Goal: Task Accomplishment & Management: Use online tool/utility

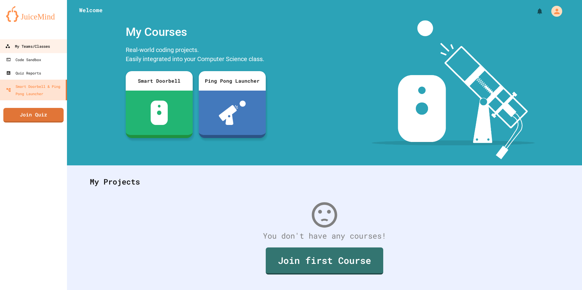
click at [38, 46] on div "My Teams/Classes" at bounding box center [27, 47] width 45 height 8
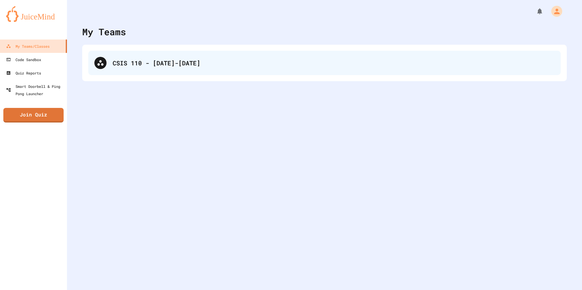
click at [137, 68] on div "CSIS 110 - [DATE]-[DATE]" at bounding box center [324, 63] width 472 height 24
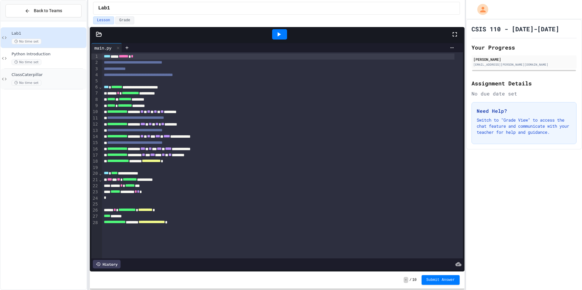
click at [66, 83] on div "No time set" at bounding box center [49, 83] width 74 height 6
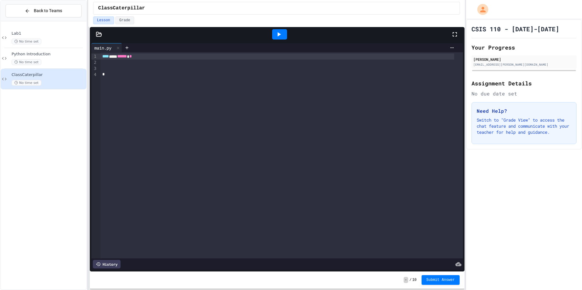
click at [100, 35] on icon at bounding box center [99, 34] width 6 height 6
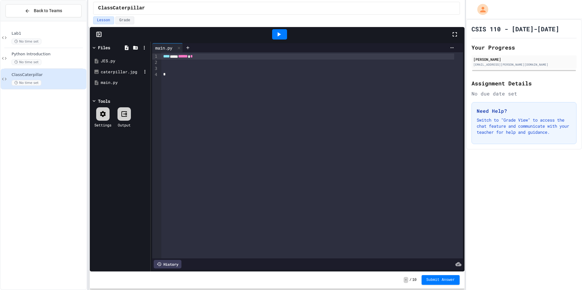
click at [111, 72] on div "caterpillar.jpg" at bounding box center [121, 72] width 41 height 6
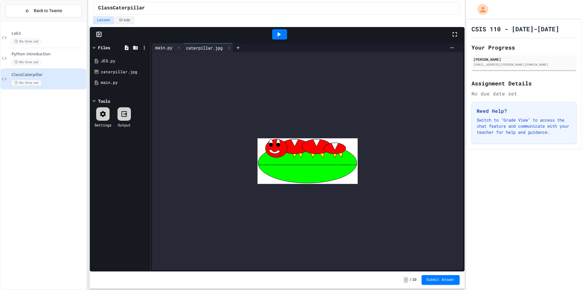
click at [156, 47] on div "main.py" at bounding box center [163, 47] width 23 height 6
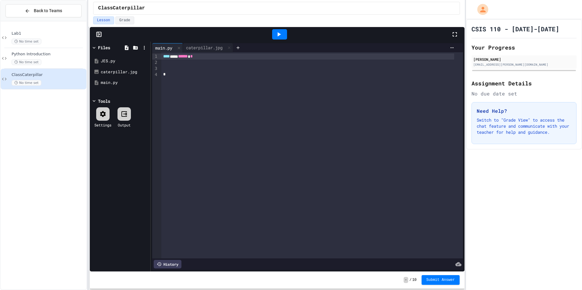
click at [227, 66] on div at bounding box center [311, 69] width 301 height 6
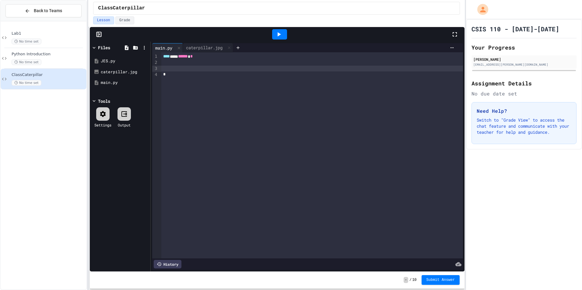
click at [205, 63] on div at bounding box center [311, 63] width 301 height 6
click at [201, 79] on div at bounding box center [311, 81] width 301 height 6
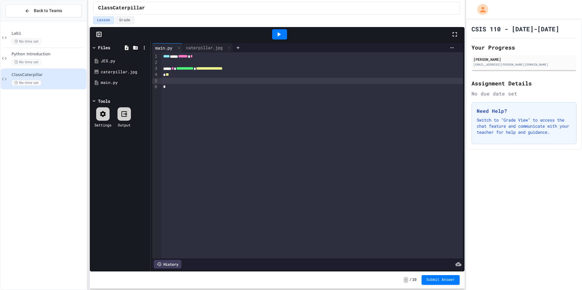
click at [198, 77] on div "* **" at bounding box center [307, 75] width 293 height 6
click at [165, 80] on div at bounding box center [307, 81] width 293 height 6
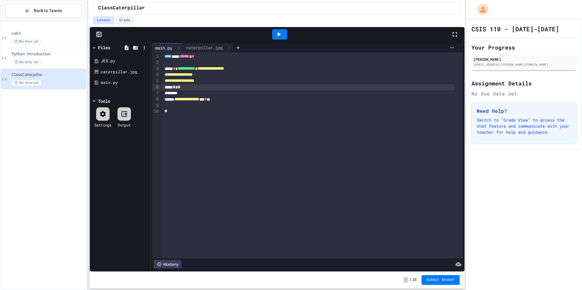
click at [209, 87] on div "***** * * *" at bounding box center [308, 87] width 291 height 6
click at [276, 35] on icon at bounding box center [278, 34] width 7 height 7
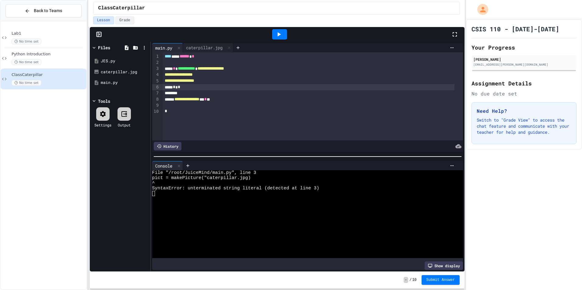
click at [280, 31] on icon at bounding box center [278, 34] width 7 height 7
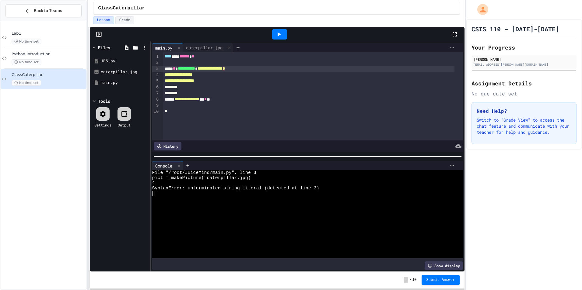
click at [246, 68] on div "**********" at bounding box center [308, 69] width 291 height 6
click at [274, 37] on div at bounding box center [279, 34] width 15 height 10
